Goal: Entertainment & Leisure: Browse casually

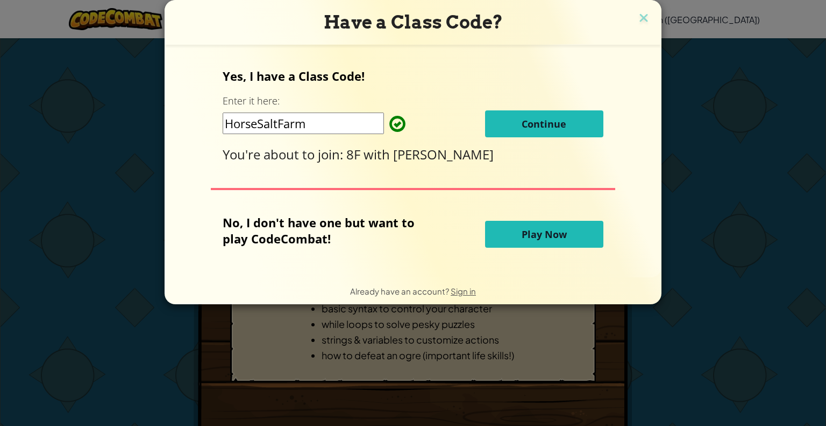
click at [542, 232] on span "Play Now" at bounding box center [544, 234] width 45 height 13
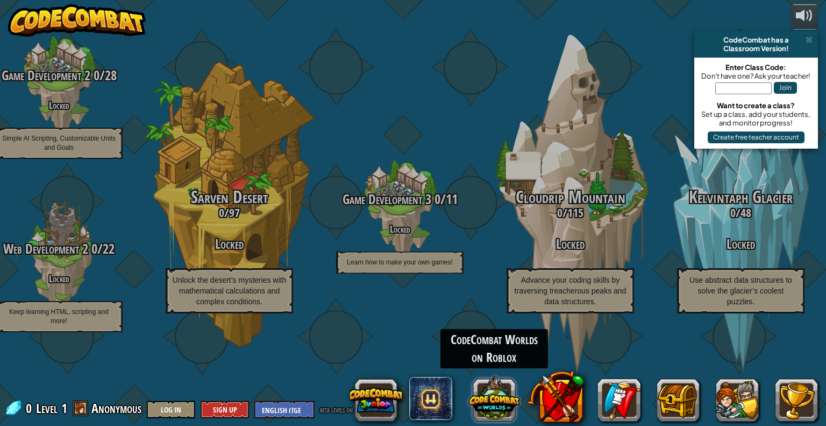
click at [486, 389] on button at bounding box center [495, 398] width 52 height 52
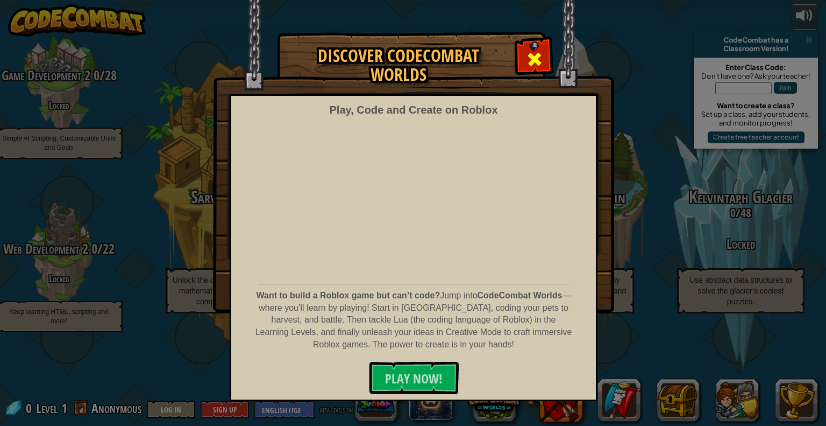
click at [529, 48] on div at bounding box center [535, 58] width 34 height 34
